Goal: Navigation & Orientation: Find specific page/section

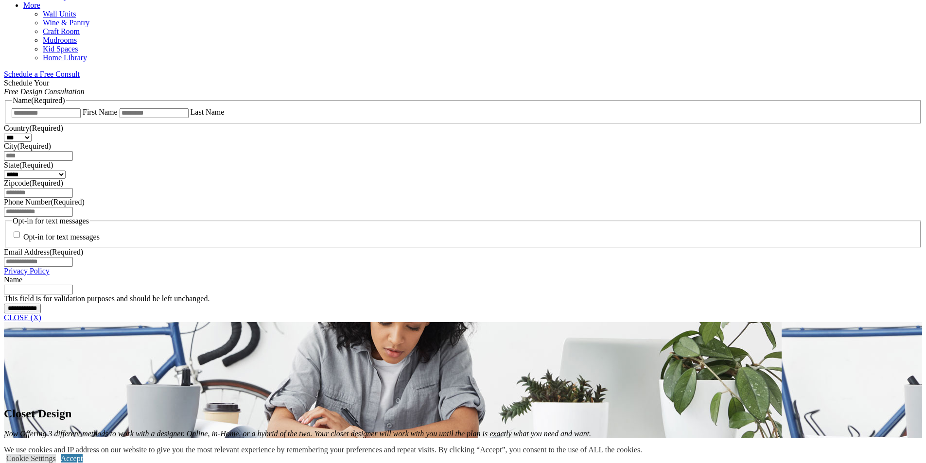
scroll to position [826, 0]
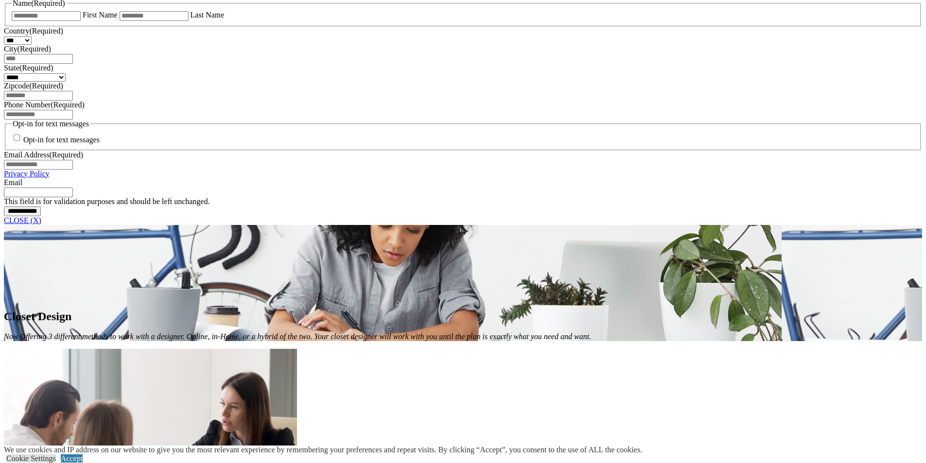
scroll to position [535, 0]
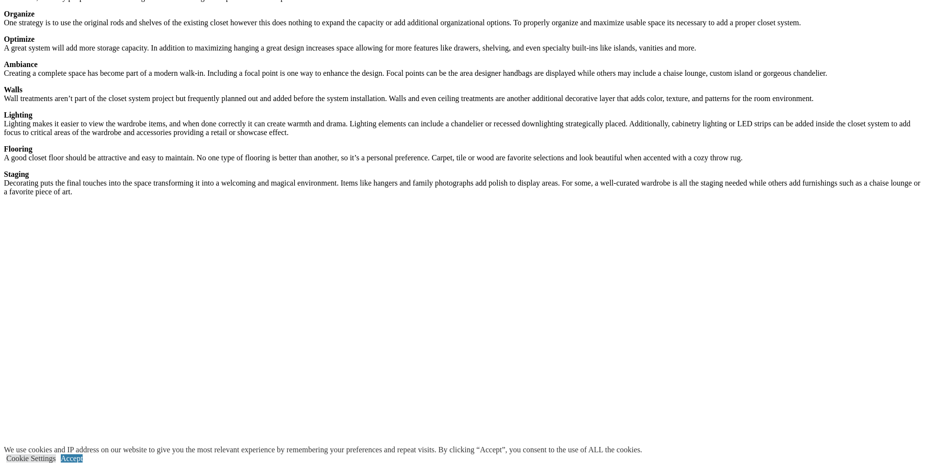
scroll to position [1458, 0]
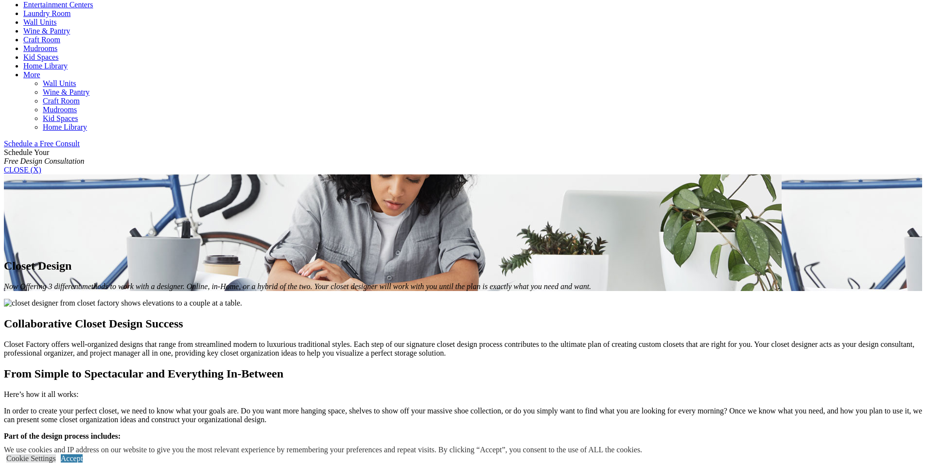
scroll to position [535, 0]
